Goal: Transaction & Acquisition: Purchase product/service

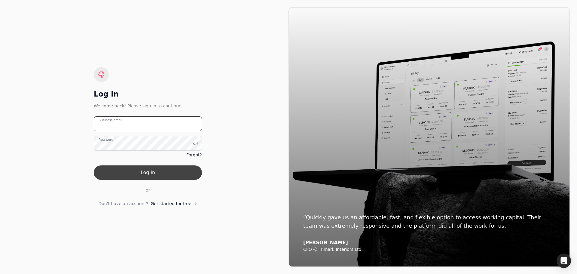
type email "[PERSON_NAME][EMAIL_ADDRESS][DOMAIN_NAME]"
click at [143, 175] on button "Log in" at bounding box center [148, 172] width 108 height 14
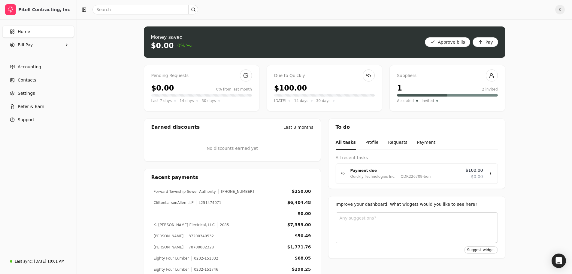
click at [324, 87] on div "$100.00" at bounding box center [324, 88] width 101 height 11
click at [405, 170] on div "Payment due" at bounding box center [406, 170] width 111 height 6
click at [418, 143] on button "Payment" at bounding box center [426, 143] width 18 height 14
click at [422, 169] on div "Payment due" at bounding box center [406, 170] width 111 height 6
click at [481, 193] on div "Review" at bounding box center [479, 191] width 36 height 10
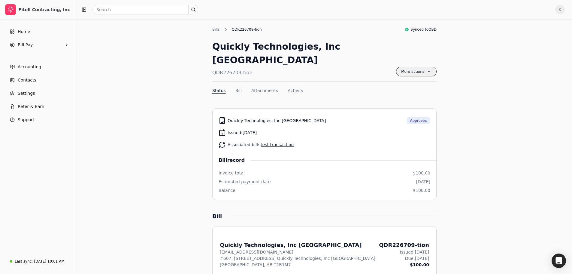
click at [407, 67] on span "More actions" at bounding box center [416, 72] width 41 height 10
click at [375, 48] on div "Quickly Technologies, Inc [GEOGRAPHIC_DATA] QDR226709-tion More actions Context…" at bounding box center [324, 61] width 224 height 42
click at [213, 29] on div "Bills" at bounding box center [217, 29] width 11 height 5
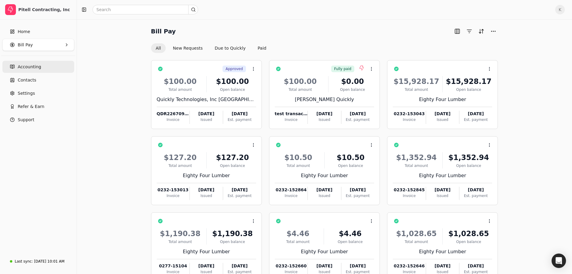
click at [25, 66] on span "Accounting" at bounding box center [29, 67] width 23 height 6
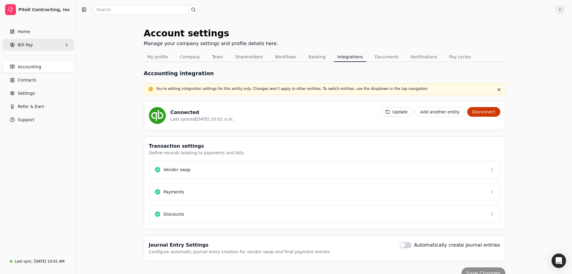
click at [40, 44] on Pay "Bill Pay" at bounding box center [38, 45] width 72 height 12
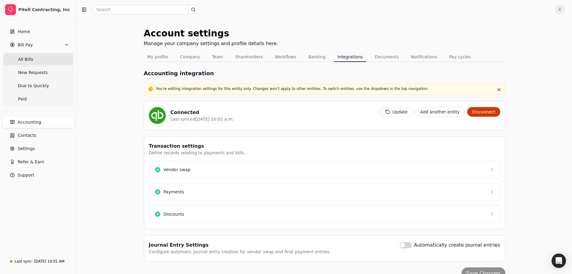
click at [36, 58] on Bills "All Bills" at bounding box center [38, 59] width 69 height 12
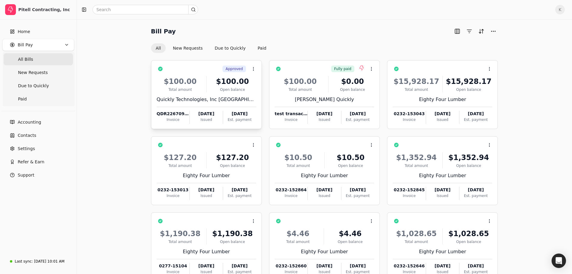
click at [213, 79] on div "$100.00" at bounding box center [232, 81] width 47 height 11
click at [116, 83] on div "Bill Pay All New Requests Due to Quickly Paid Approved Context Menu Button $100…" at bounding box center [324, 166] width 481 height 281
click at [35, 33] on link "Home" at bounding box center [38, 32] width 72 height 12
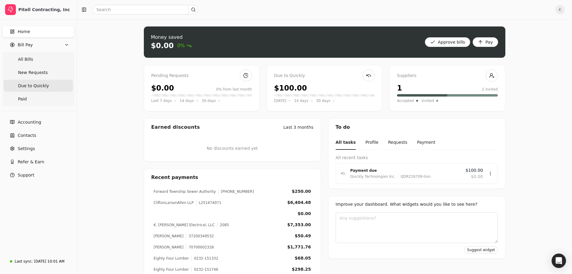
click at [37, 87] on span "Due to Quickly" at bounding box center [33, 86] width 31 height 6
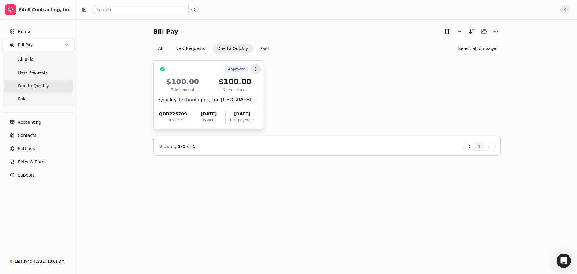
click at [255, 69] on icon at bounding box center [255, 69] width 5 height 5
click at [335, 75] on div "Approved Context Menu Button $100.00 Total amount $100.00 Open balance Quickly …" at bounding box center [326, 94] width 347 height 69
click at [173, 71] on div "Approved Context Menu Button" at bounding box center [212, 69] width 91 height 10
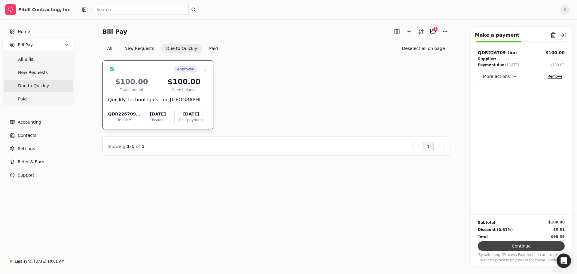
click at [523, 244] on button "Continue" at bounding box center [521, 246] width 87 height 10
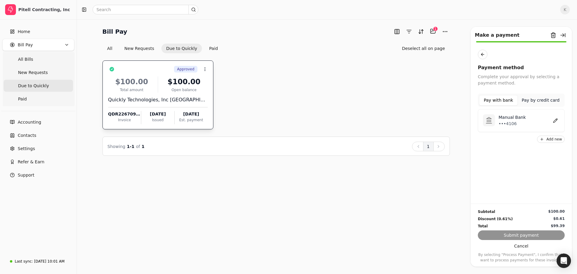
click at [525, 234] on div "Subtotal $100.00 Discount (0.61%) $0.61 Total $99.39 Submit payment Cancel By s…" at bounding box center [521, 232] width 101 height 59
click at [510, 121] on p "•••4106" at bounding box center [512, 123] width 27 height 6
click at [531, 234] on button "Submit payment" at bounding box center [521, 235] width 87 height 10
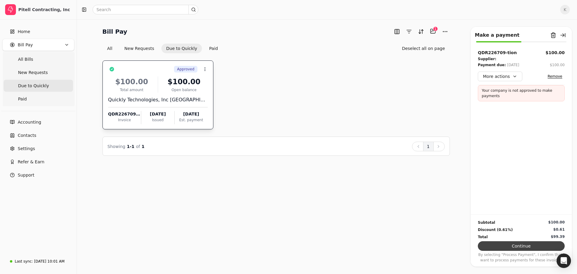
click at [530, 246] on button "Continue" at bounding box center [521, 246] width 87 height 10
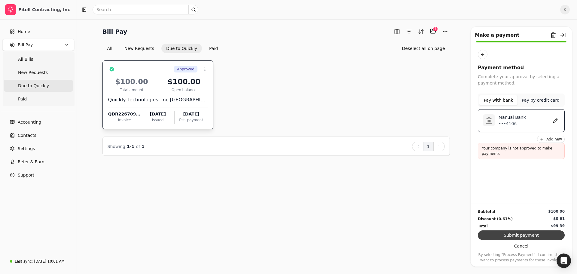
click at [535, 232] on button "Submit payment" at bounding box center [521, 235] width 87 height 10
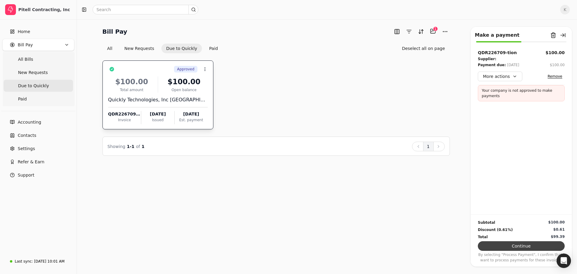
click at [516, 245] on button "Continue" at bounding box center [521, 246] width 87 height 10
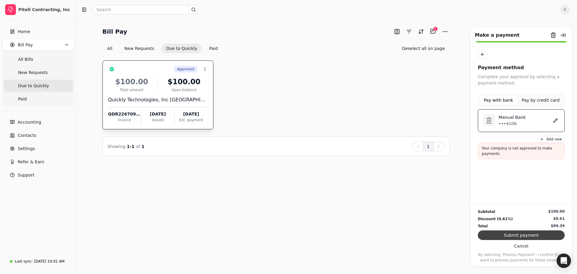
click at [527, 234] on button "Submit payment" at bounding box center [521, 235] width 87 height 10
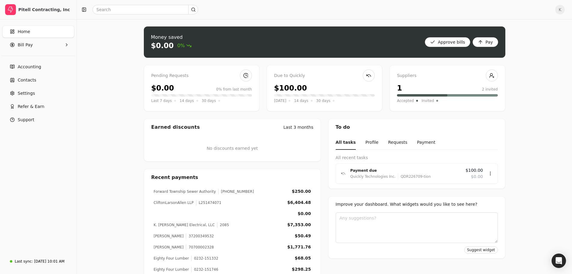
click at [311, 87] on div "$100.00" at bounding box center [324, 88] width 101 height 11
click at [50, 48] on Pay "Bill Pay" at bounding box center [38, 45] width 72 height 12
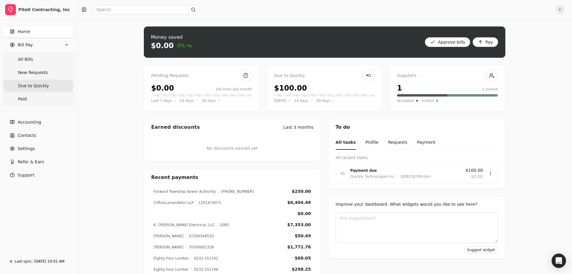
click at [33, 87] on span "Due to Quickly" at bounding box center [33, 86] width 31 height 6
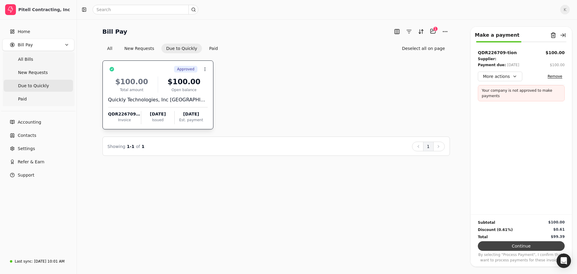
click at [525, 245] on button "Continue" at bounding box center [521, 246] width 87 height 10
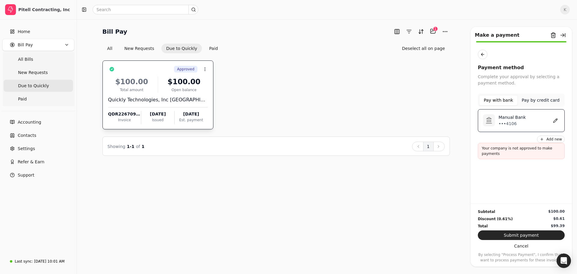
click at [532, 121] on div "Manual Bank •••4106" at bounding box center [527, 120] width 65 height 13
click at [531, 235] on button "Submit payment" at bounding box center [521, 235] width 87 height 10
